Goal: Transaction & Acquisition: Purchase product/service

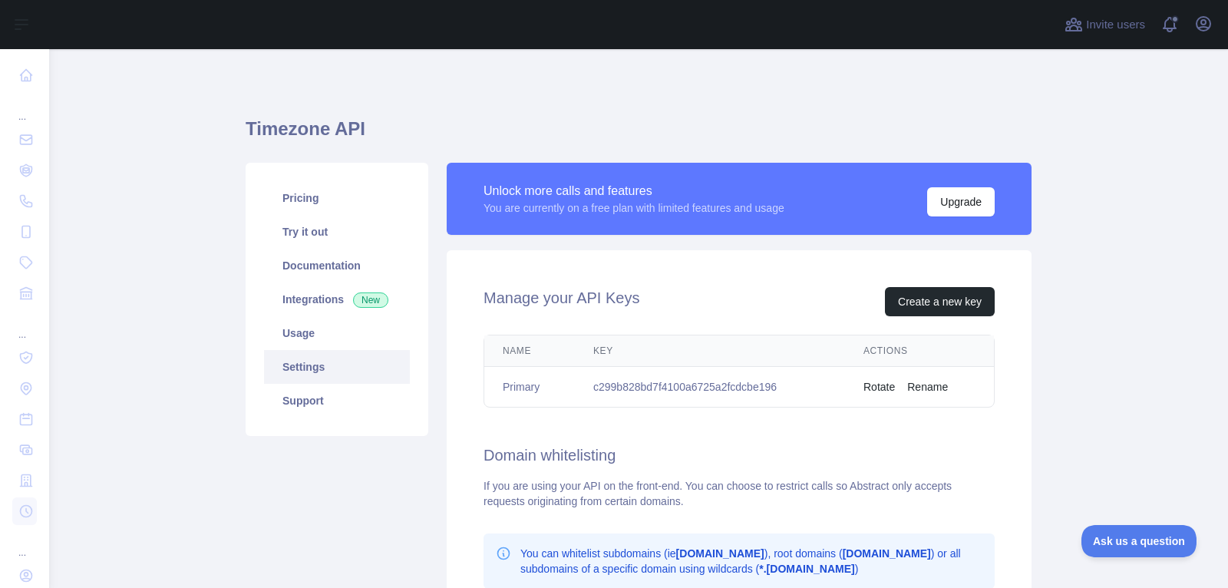
click at [1200, 28] on icon "button" at bounding box center [1204, 24] width 18 height 18
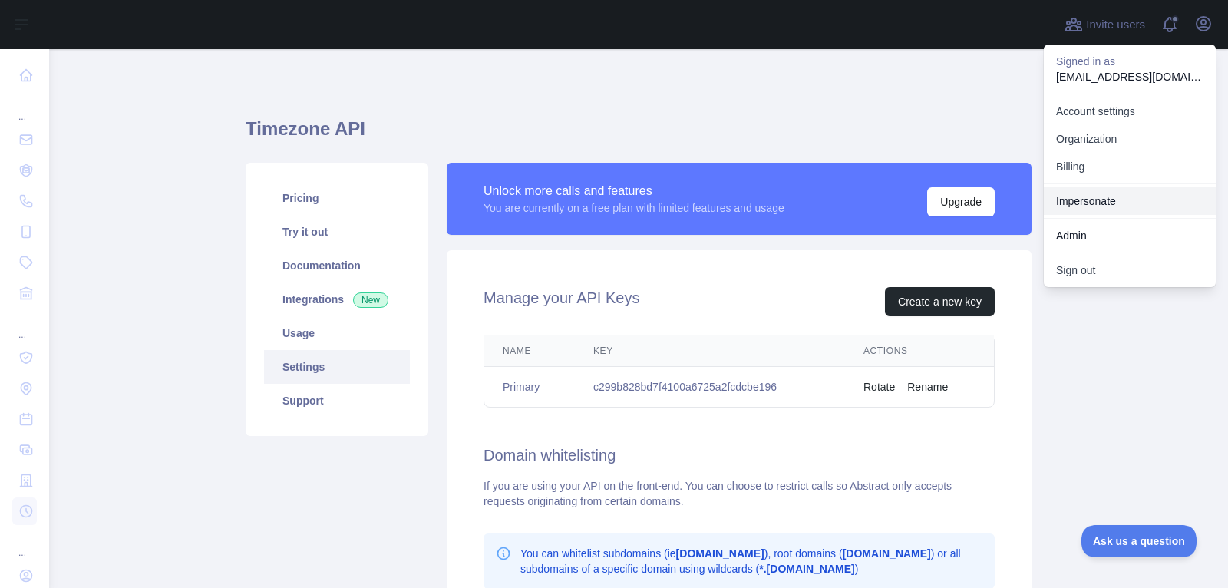
click at [1095, 193] on link "Impersonate" at bounding box center [1130, 201] width 172 height 28
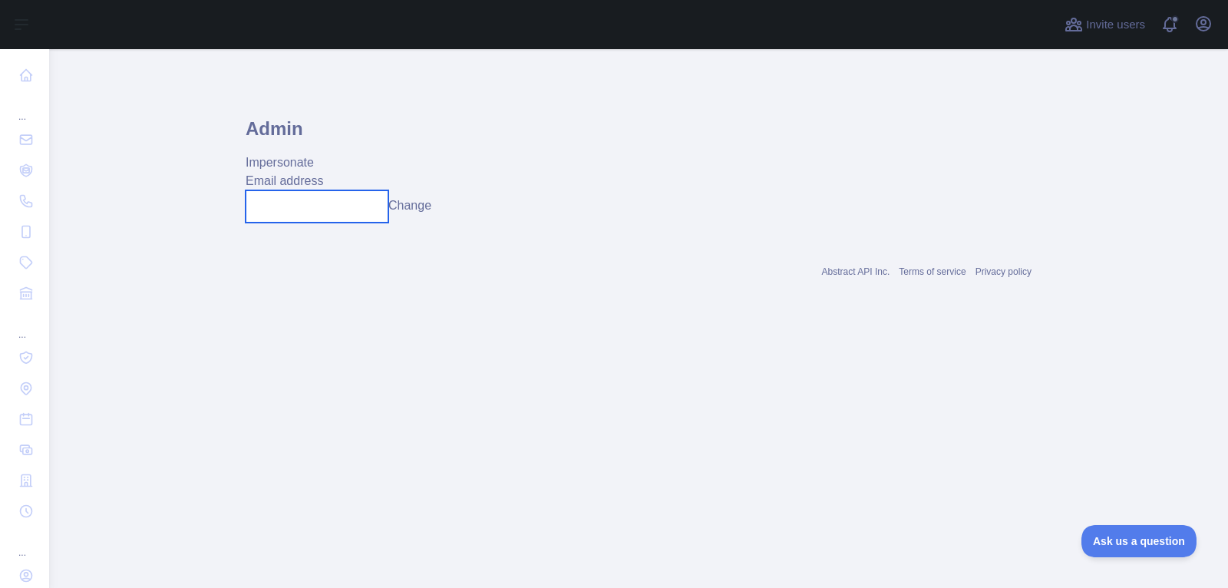
click at [329, 200] on input "text" at bounding box center [317, 206] width 143 height 32
paste input "**********"
click at [421, 202] on button "Change" at bounding box center [420, 206] width 43 height 18
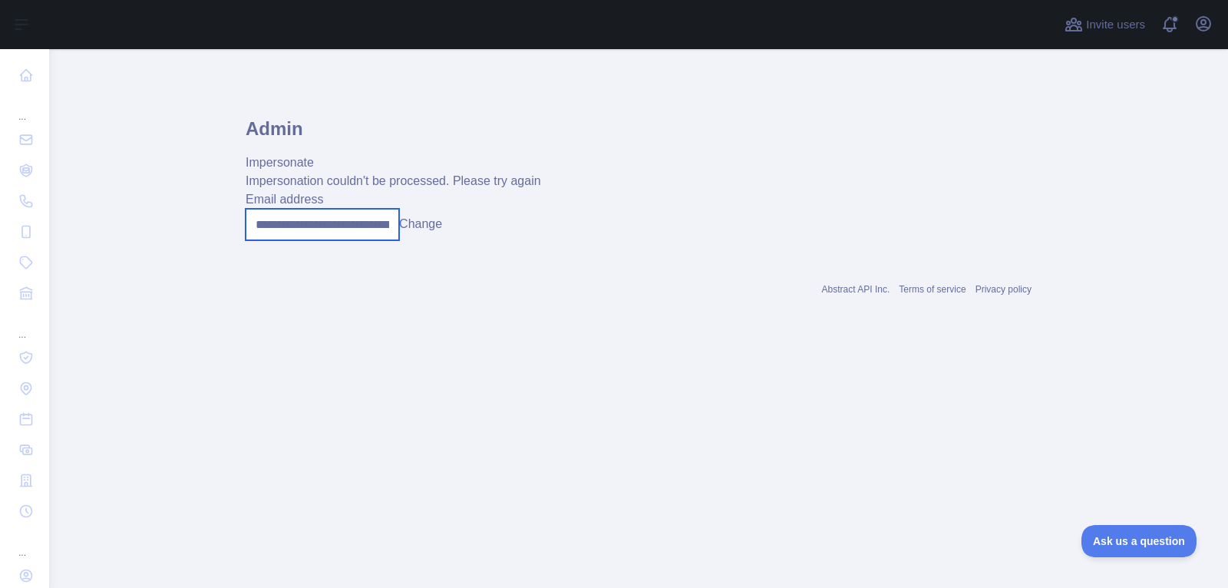
click at [290, 220] on input "**********" at bounding box center [323, 224] width 154 height 31
paste input "*****"
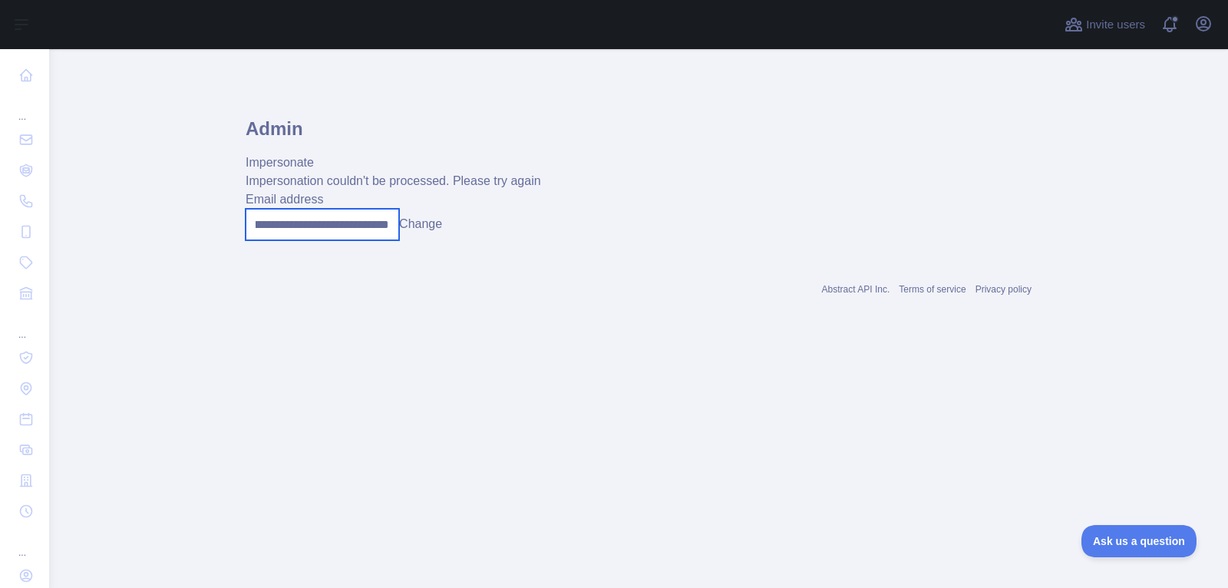
type input "**********"
click at [418, 229] on button "Change" at bounding box center [420, 224] width 43 height 18
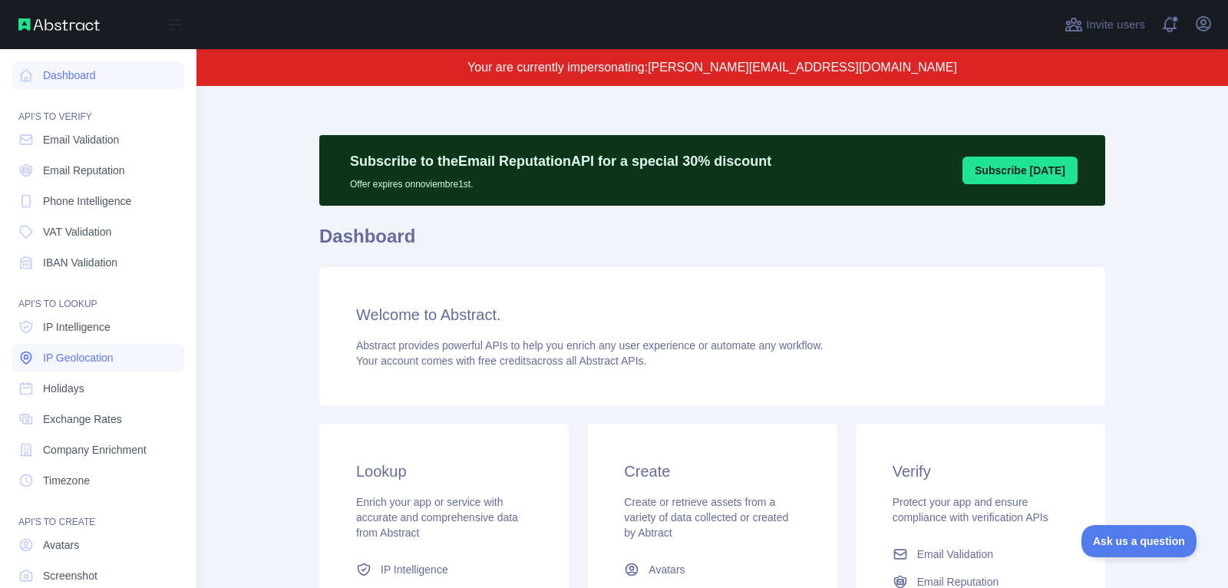
click at [110, 358] on span "IP Geolocation" at bounding box center [78, 357] width 71 height 15
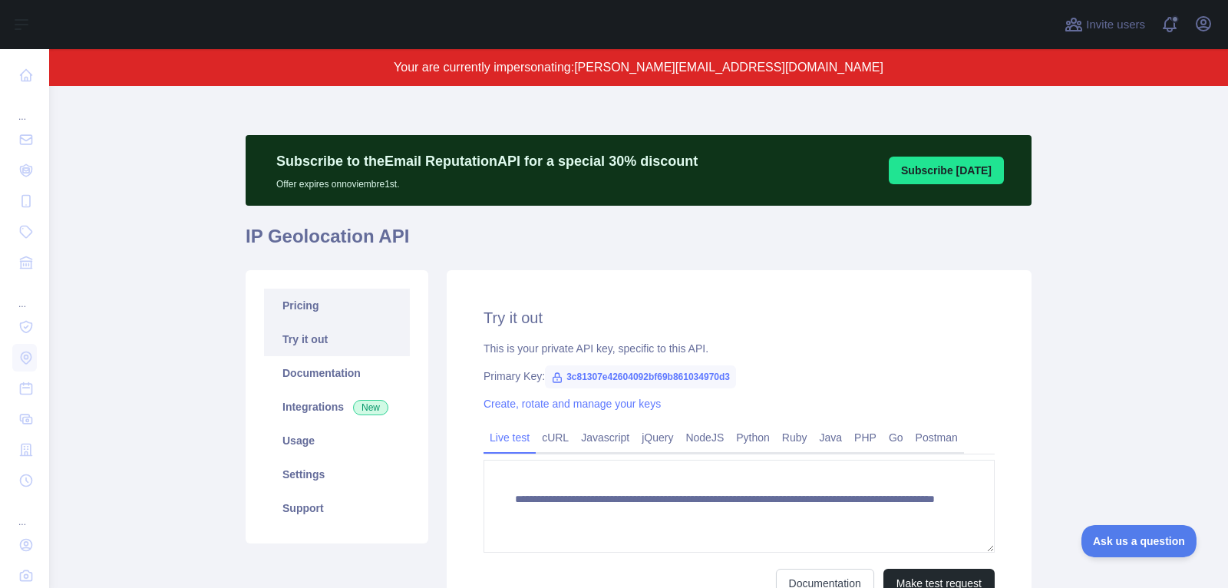
click at [349, 308] on link "Pricing" at bounding box center [337, 306] width 146 height 34
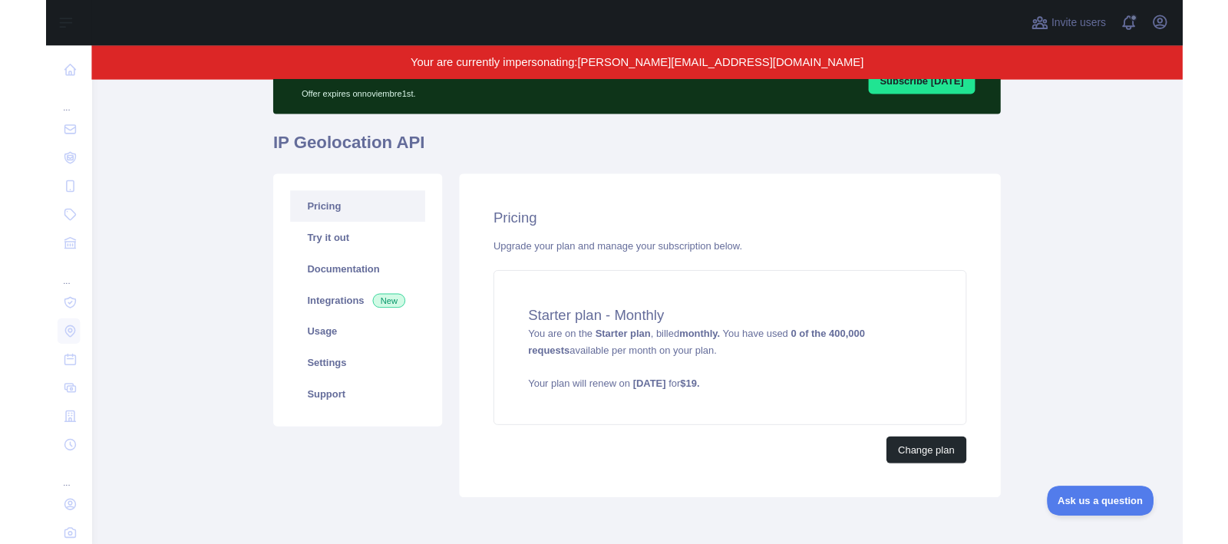
scroll to position [111, 0]
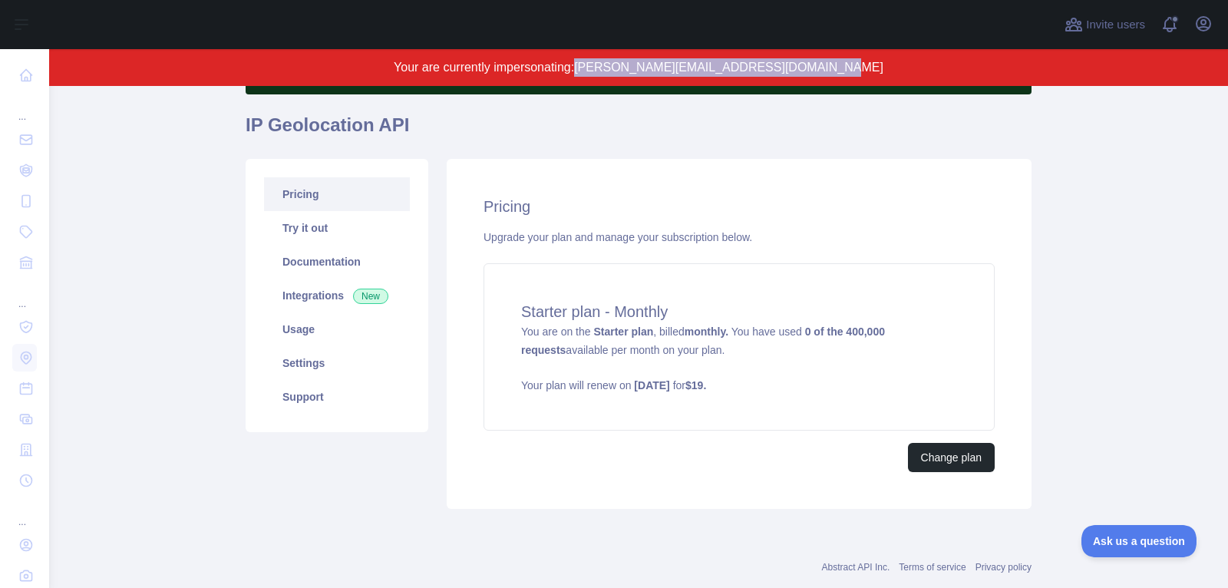
drag, startPoint x: 610, startPoint y: 68, endPoint x: 867, endPoint y: 68, distance: 256.4
click at [867, 68] on p "Your are currently impersonating: [PERSON_NAME][EMAIL_ADDRESS][DOMAIN_NAME]" at bounding box center [639, 67] width 1032 height 18
copy span "[PERSON_NAME][EMAIL_ADDRESS][DOMAIN_NAME]"
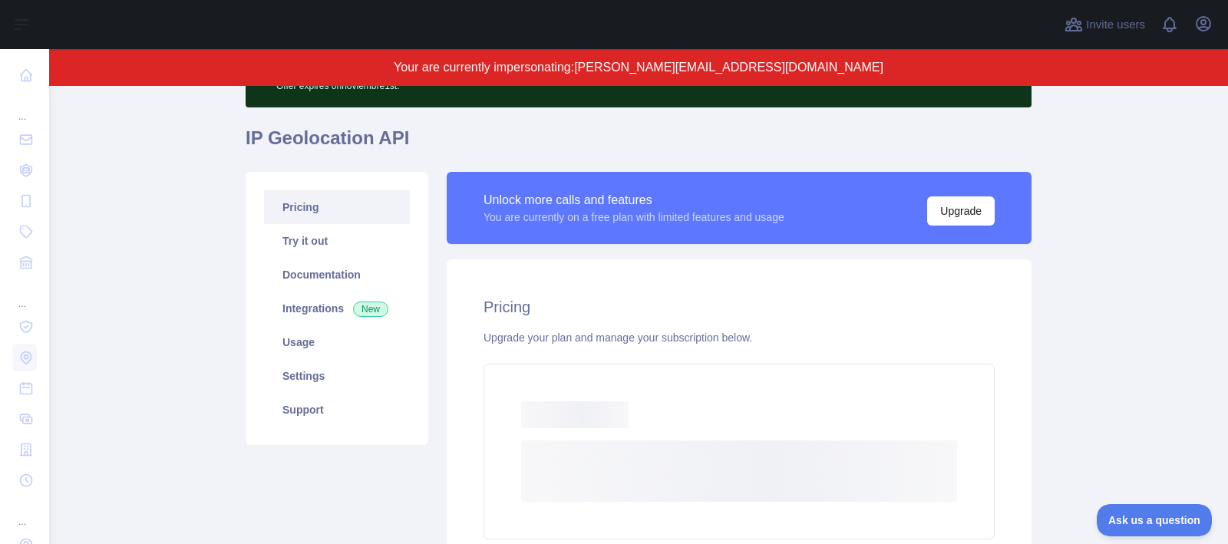
scroll to position [57, 0]
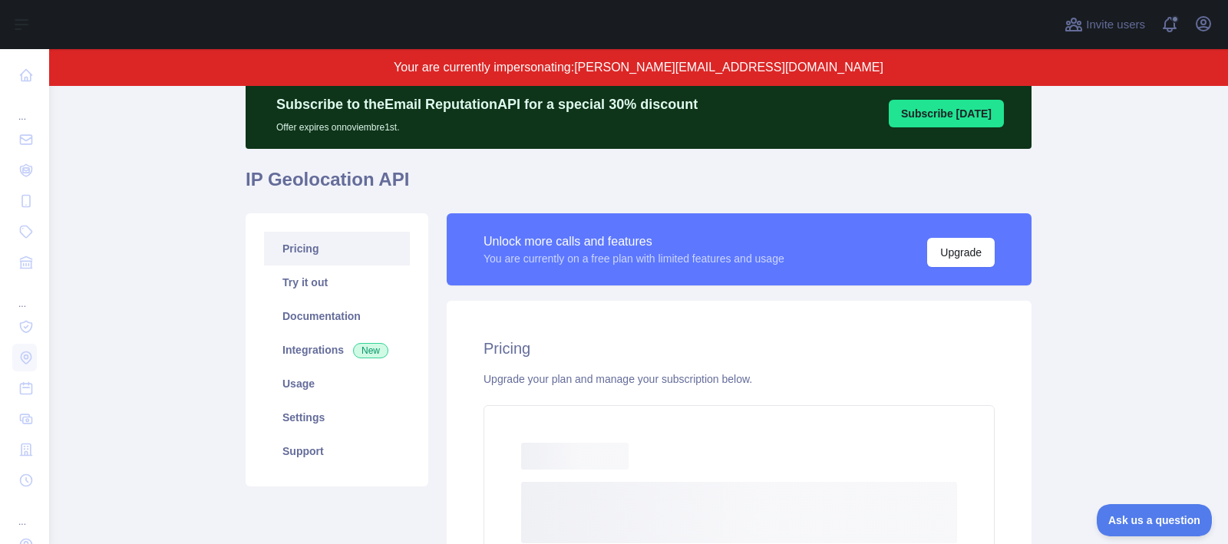
click at [1217, 21] on div "Invite users View notifications Open user menu" at bounding box center [638, 24] width 1179 height 49
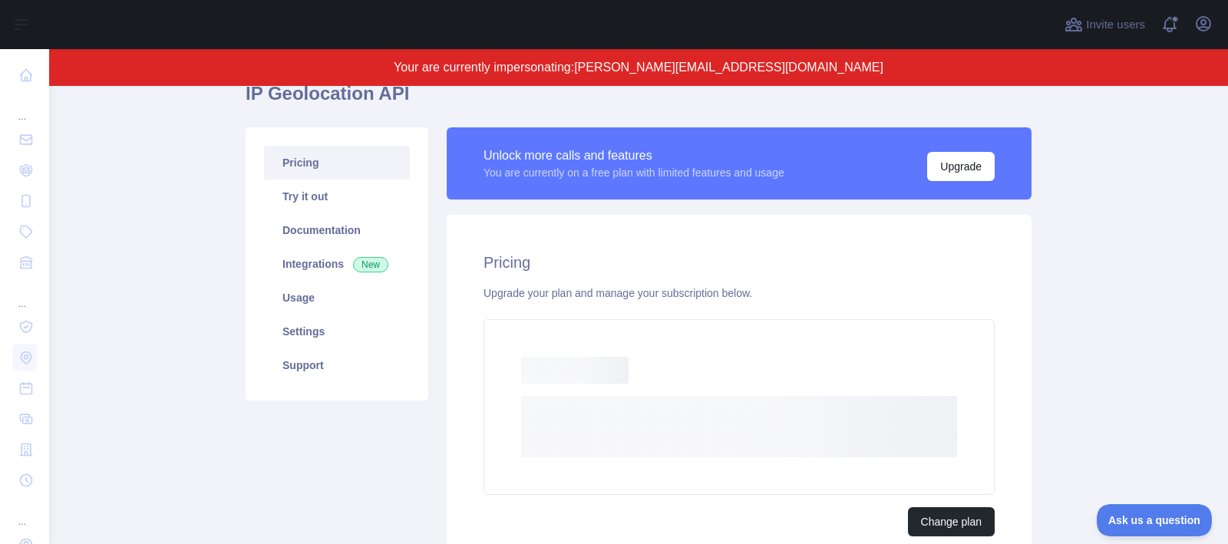
scroll to position [140, 0]
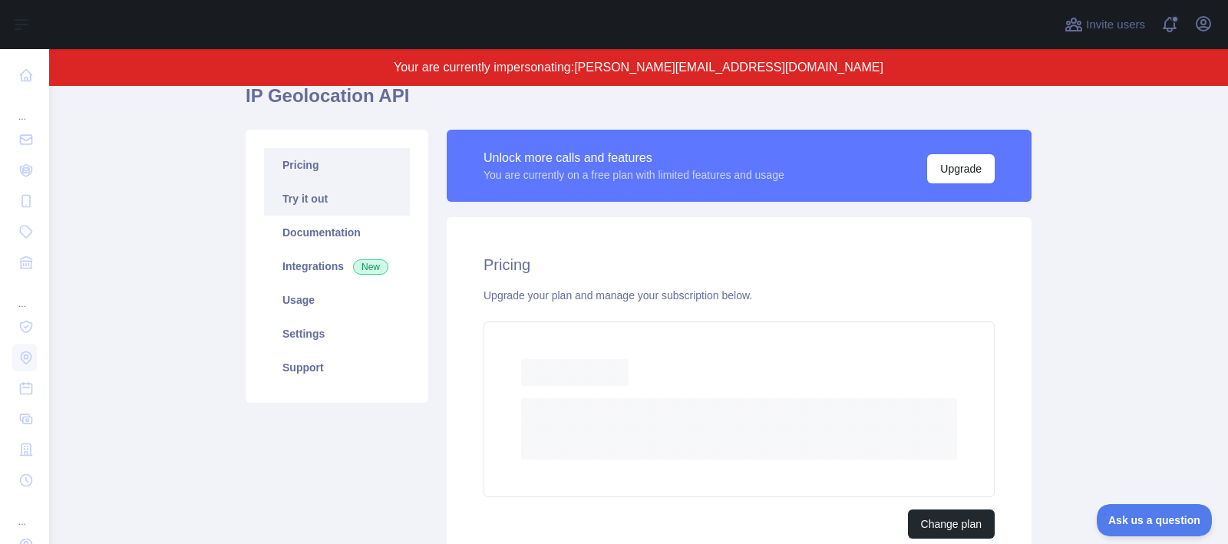
click at [335, 203] on link "Try it out" at bounding box center [337, 199] width 146 height 34
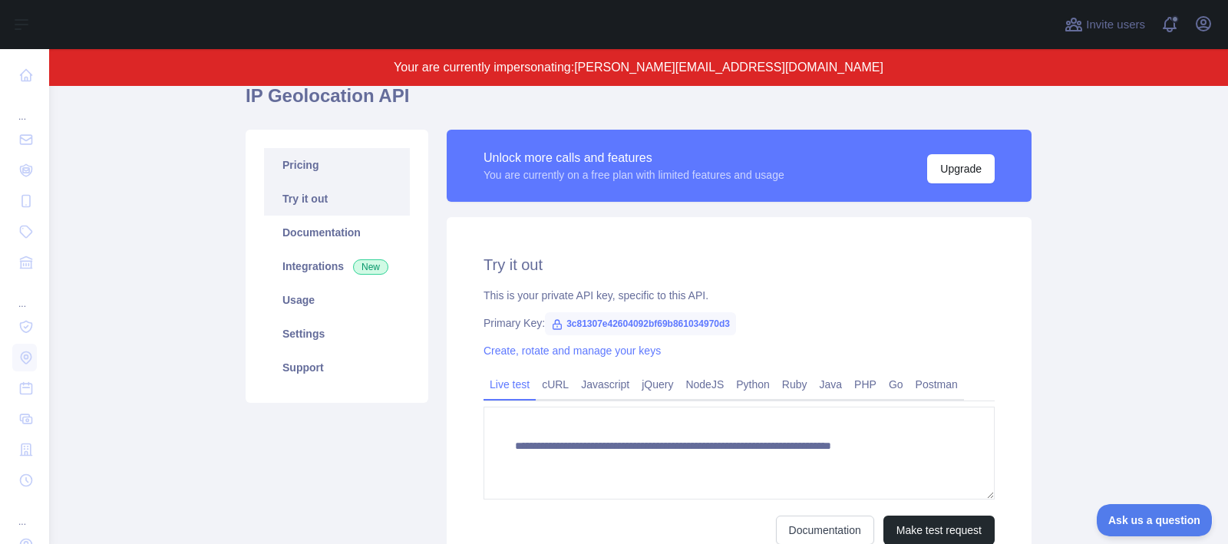
click at [340, 171] on link "Pricing" at bounding box center [337, 165] width 146 height 34
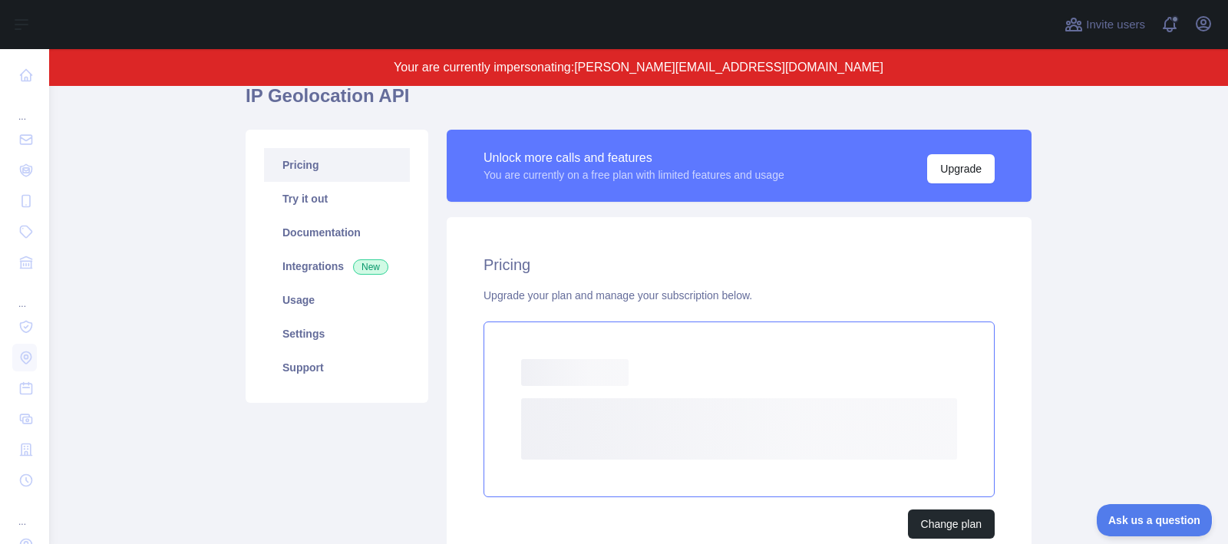
click at [690, 378] on div "Loading..." at bounding box center [739, 372] width 436 height 27
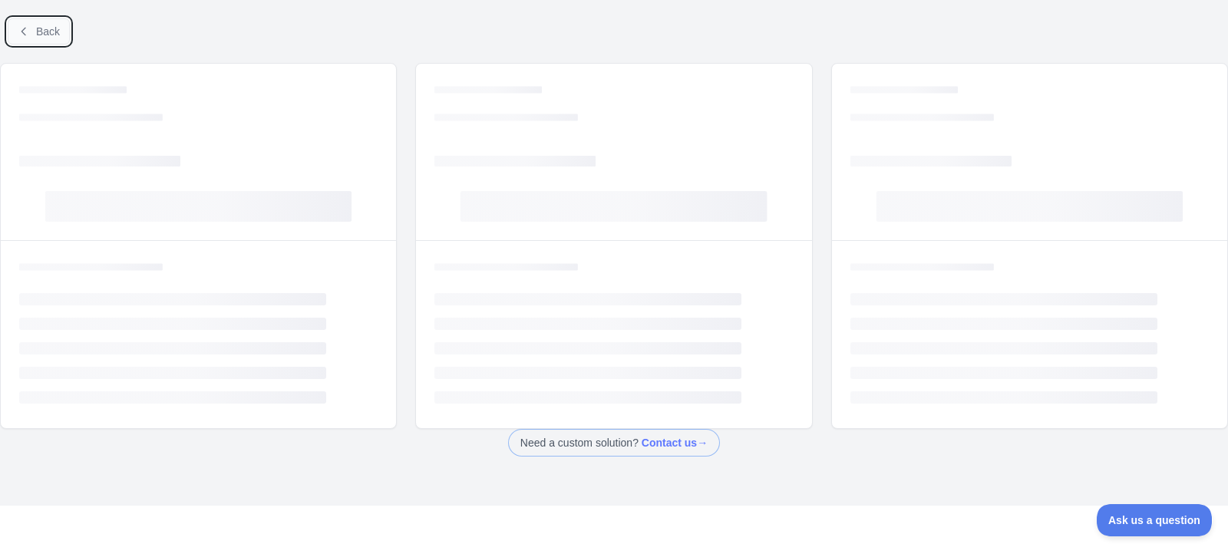
click at [41, 32] on span "Back" at bounding box center [48, 31] width 24 height 12
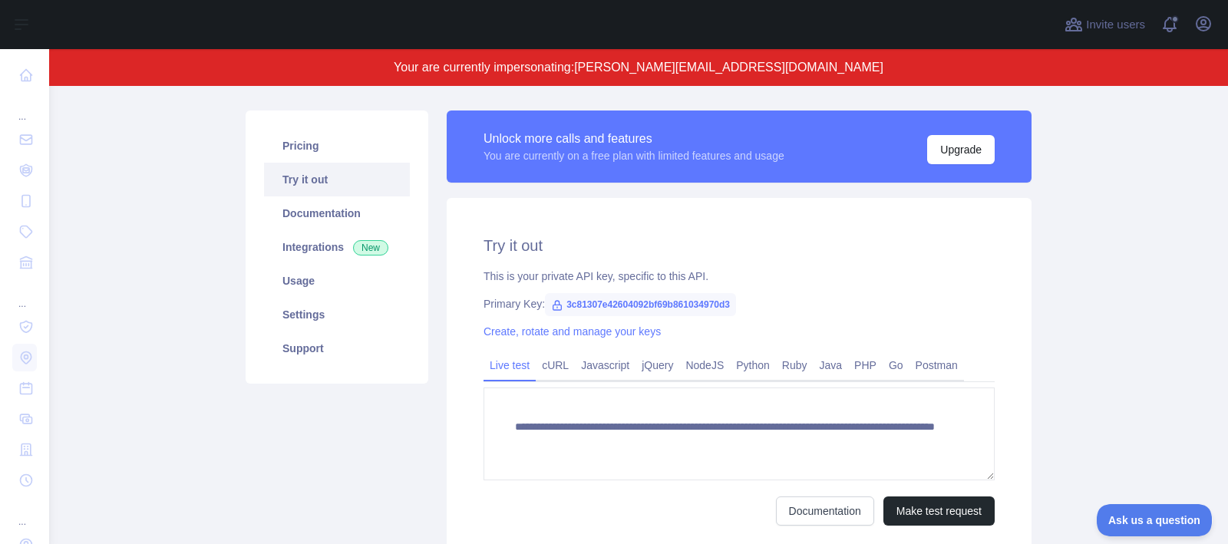
scroll to position [161, 0]
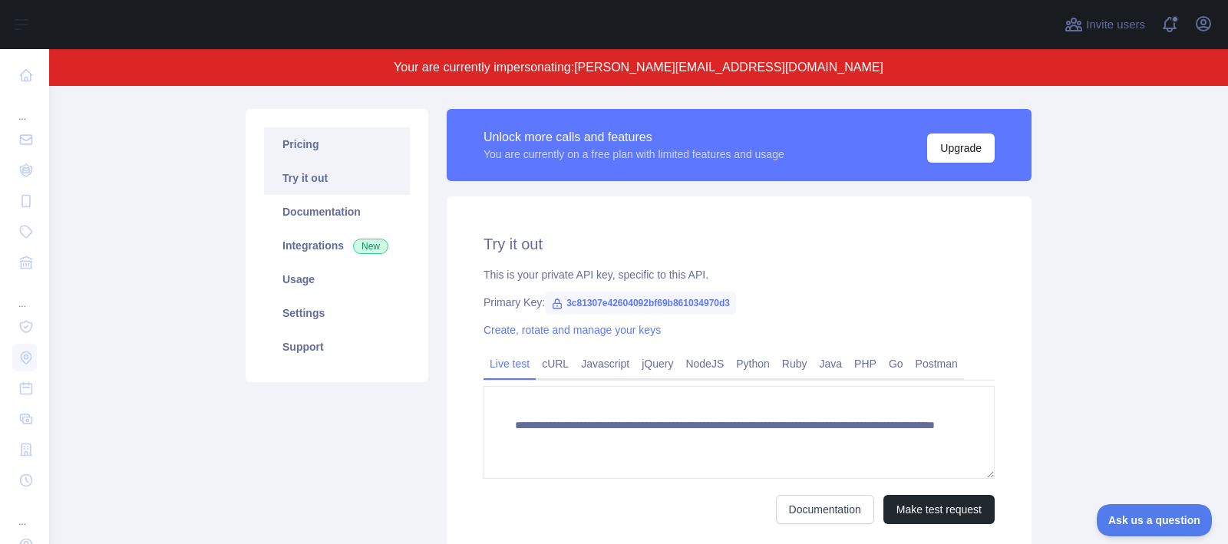
click at [384, 147] on link "Pricing" at bounding box center [337, 144] width 146 height 34
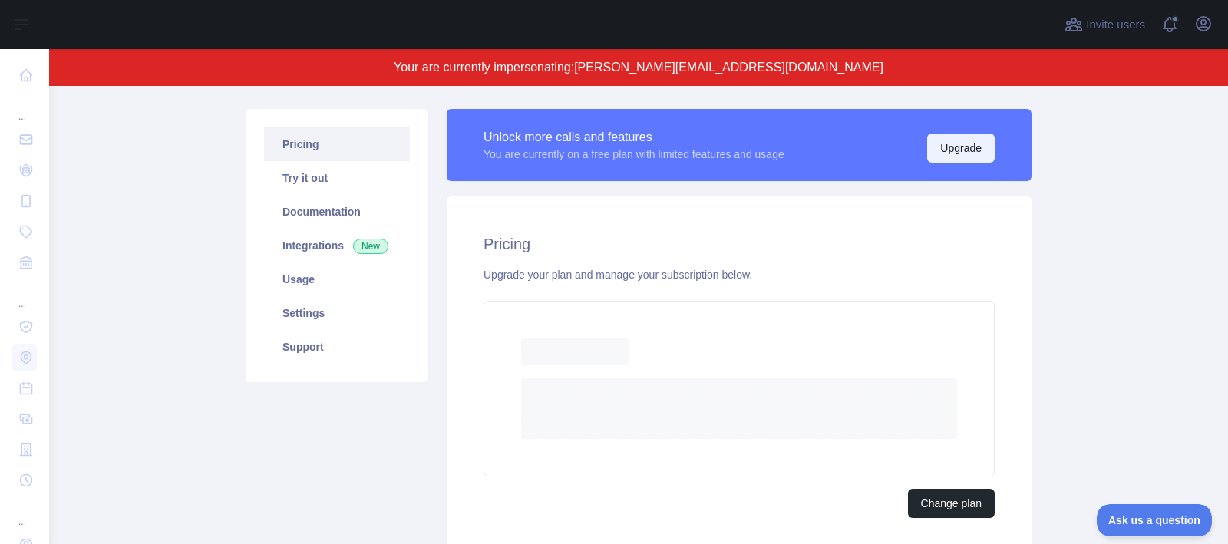
click at [953, 150] on button "Upgrade" at bounding box center [961, 148] width 68 height 29
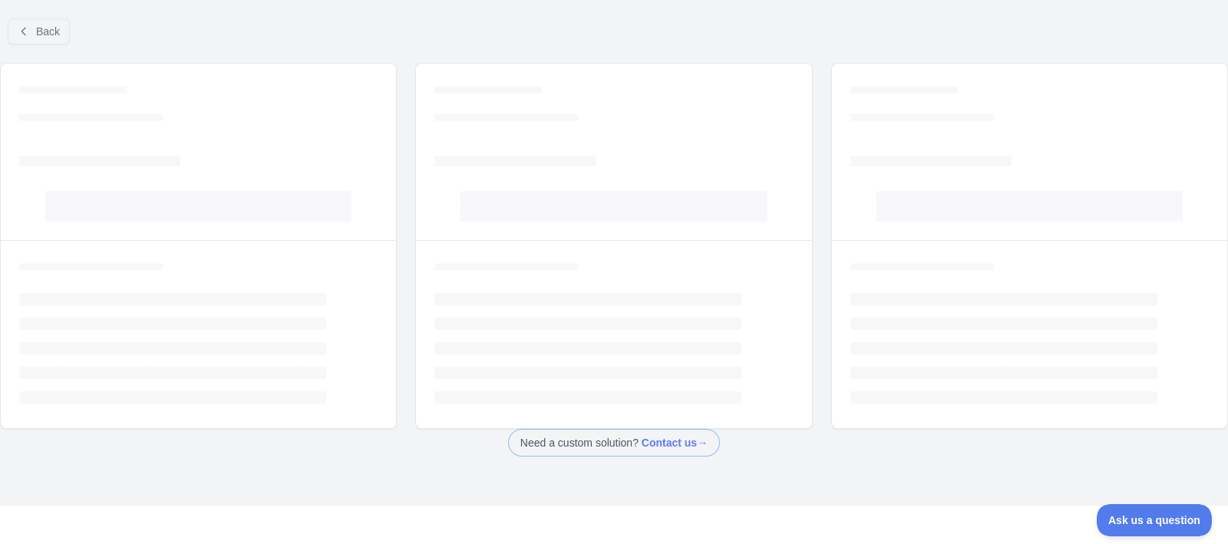
scroll to position [113, 0]
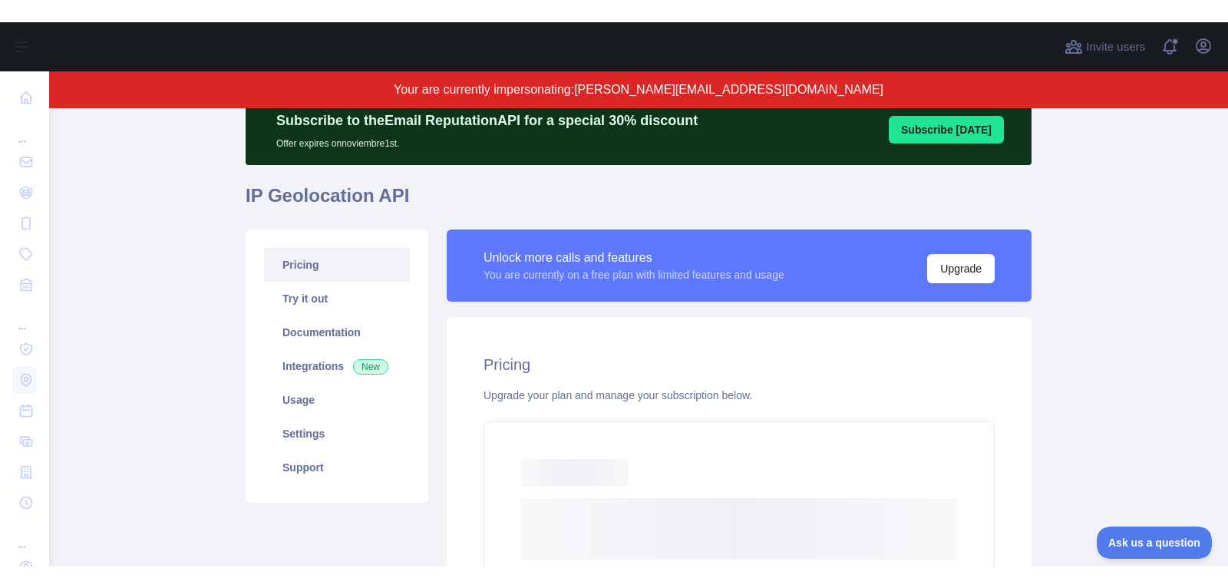
scroll to position [59, 0]
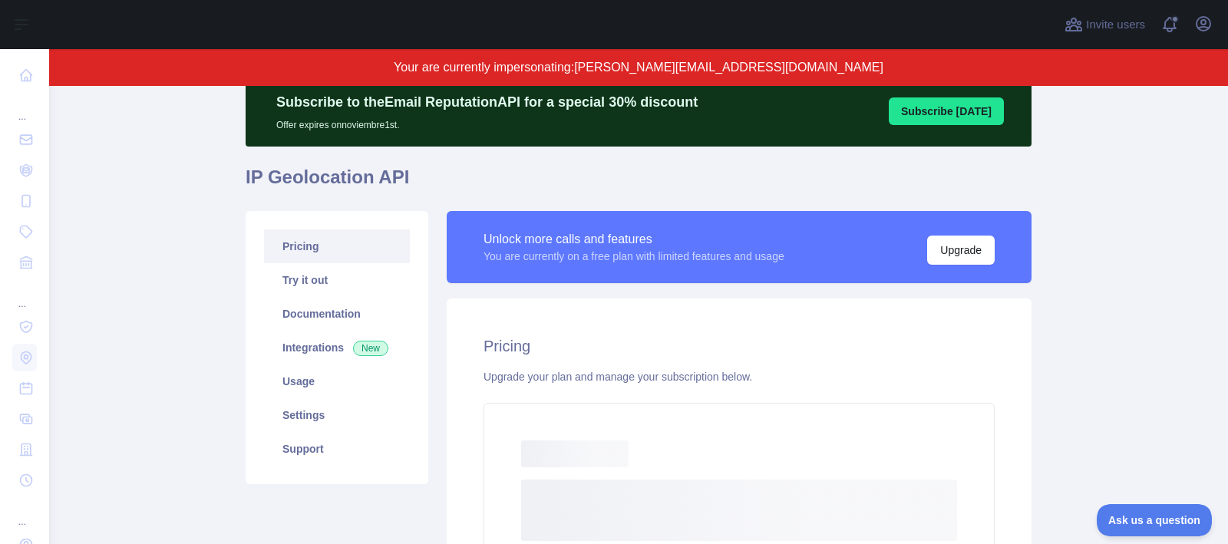
click at [317, 254] on link "Pricing" at bounding box center [337, 247] width 146 height 34
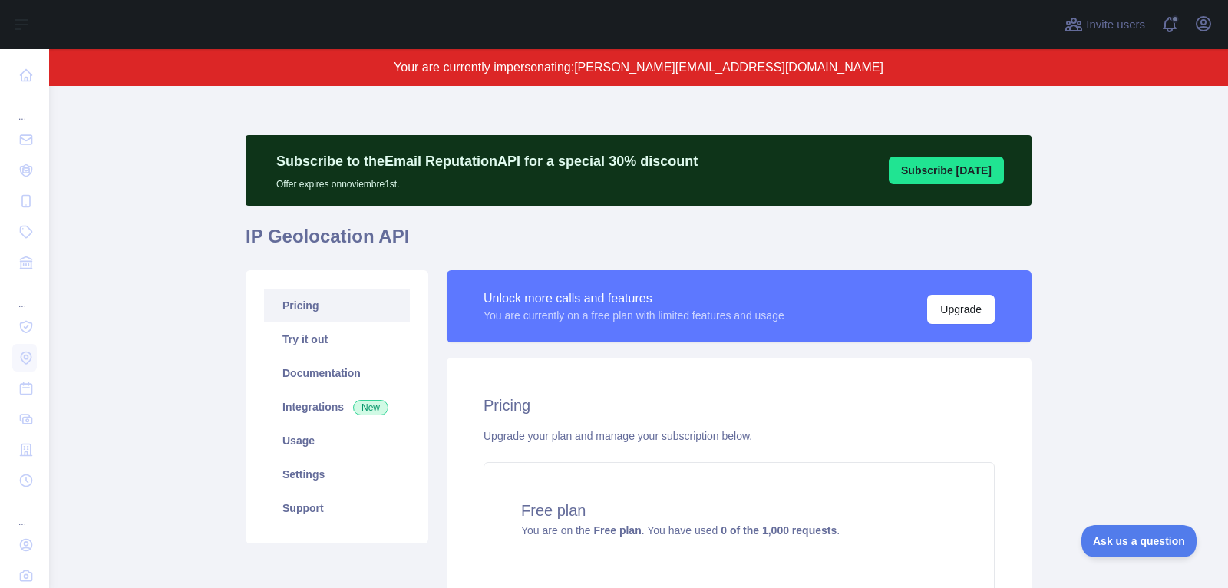
click at [1193, 16] on div "Open user menu" at bounding box center [1203, 25] width 25 height 27
click at [1198, 18] on icon "button" at bounding box center [1204, 24] width 14 height 14
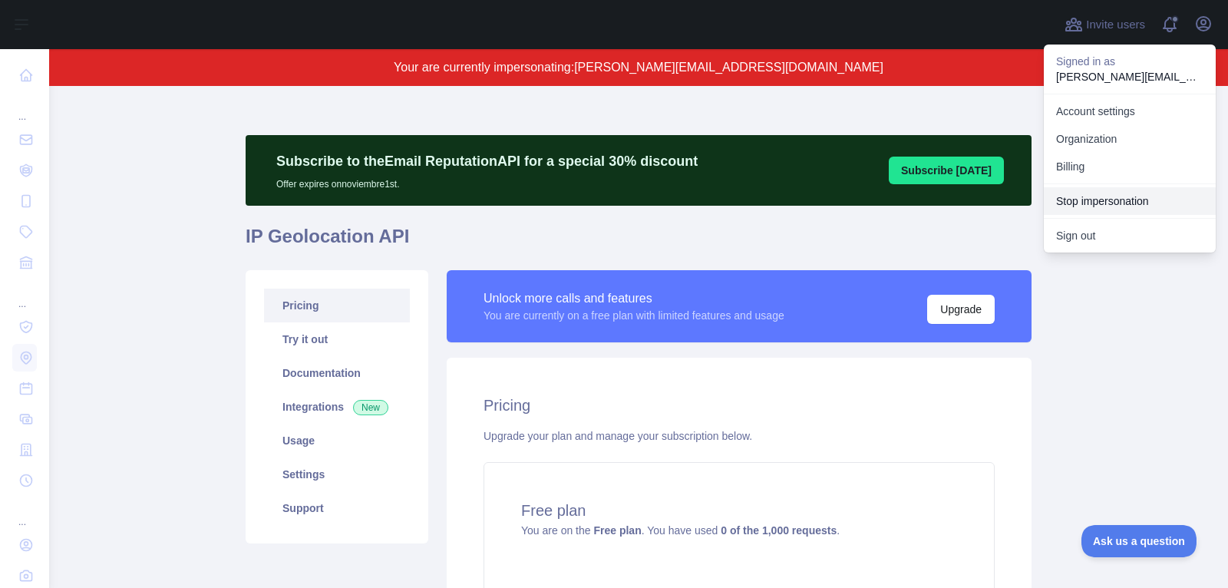
click at [1080, 187] on button "Stop impersonation" at bounding box center [1130, 201] width 172 height 28
